Goal: Information Seeking & Learning: Learn about a topic

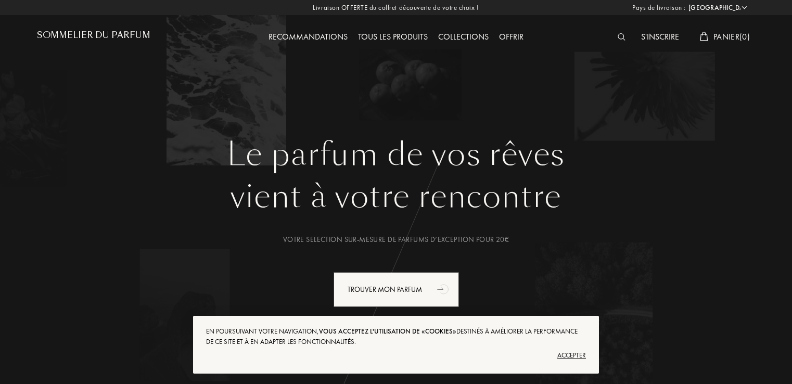
select select "FR"
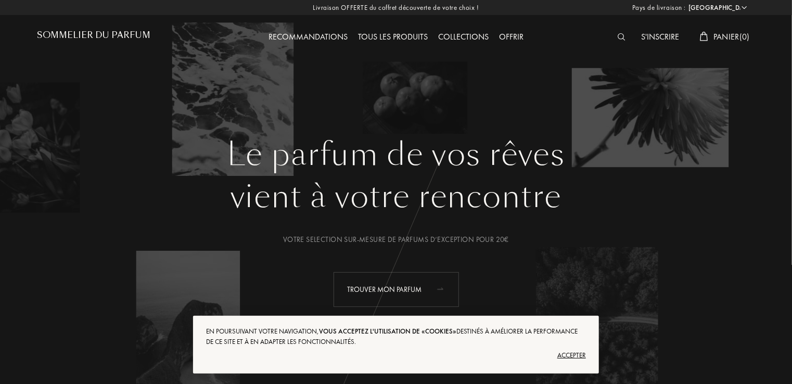
click at [441, 290] on icon "animation" at bounding box center [444, 289] width 8 height 9
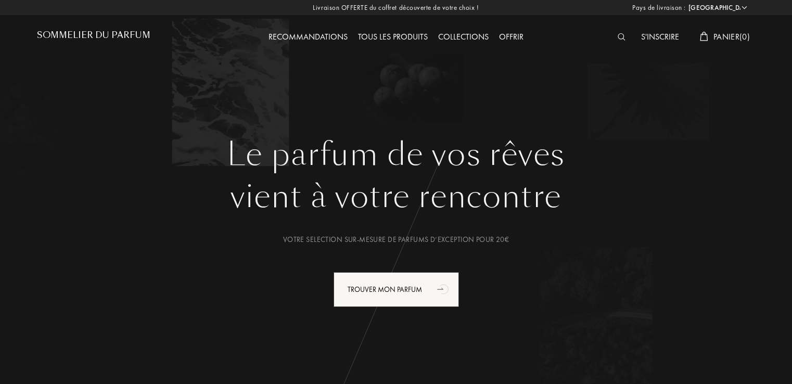
select select "FR"
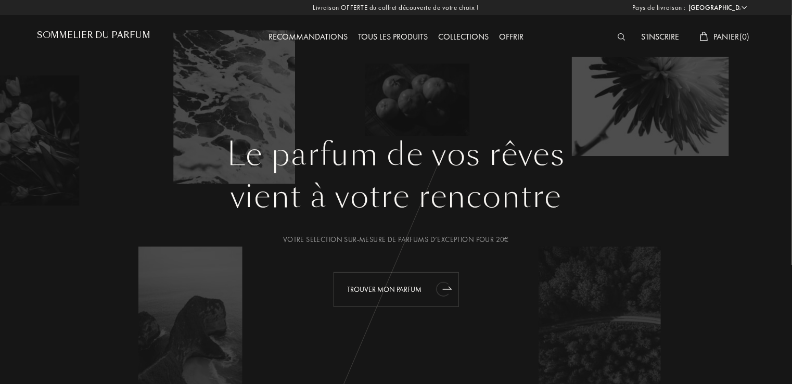
click at [443, 287] on icon "animation" at bounding box center [442, 289] width 13 height 15
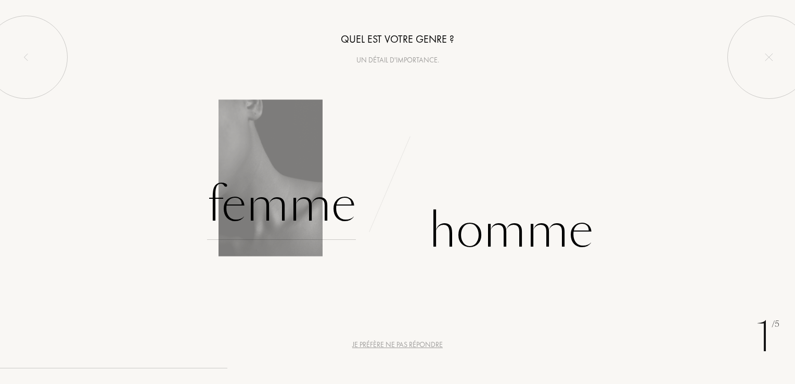
click at [281, 211] on div "Femme" at bounding box center [281, 205] width 149 height 70
